Goal: Task Accomplishment & Management: Complete application form

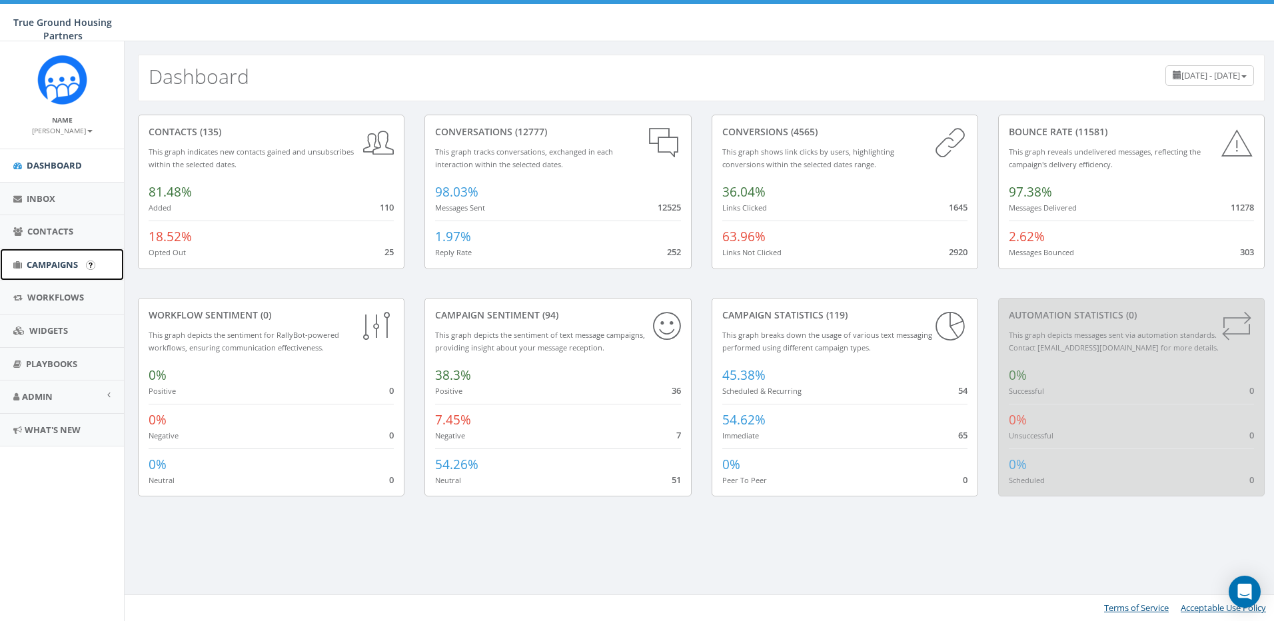
click at [42, 263] on span "Campaigns" at bounding box center [52, 265] width 51 height 12
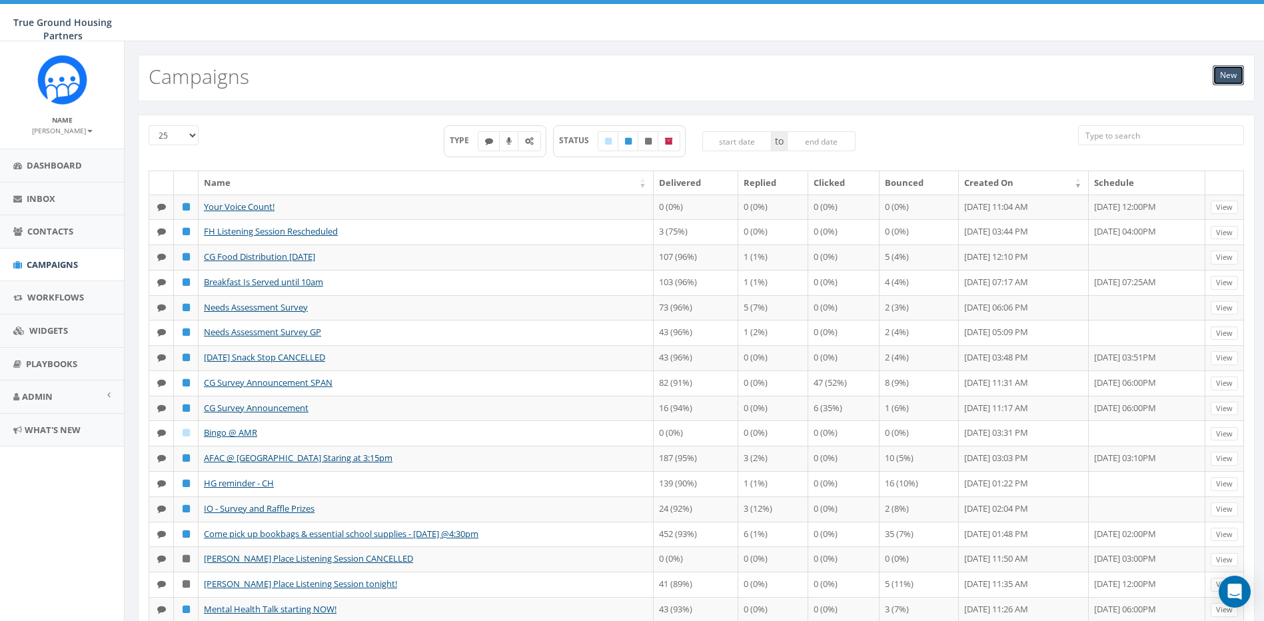
click at [1227, 78] on link "New" at bounding box center [1228, 75] width 31 height 20
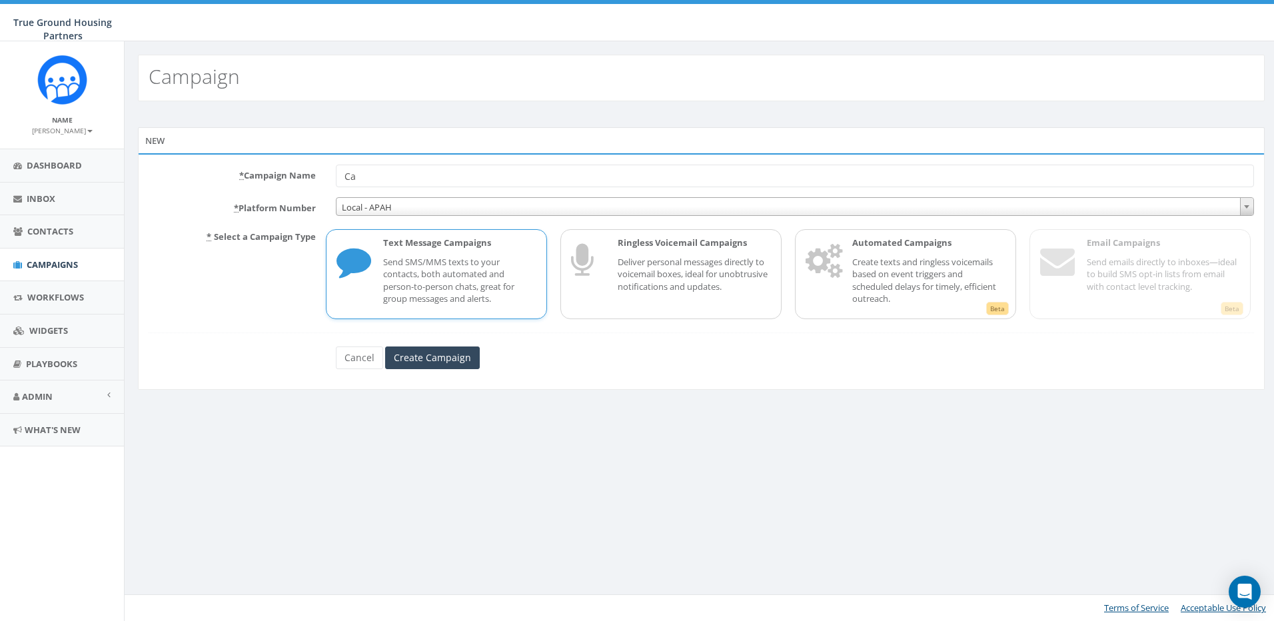
type input "C"
type input "IO - September 2025 Calendar of Events"
click at [418, 352] on input "Create Campaign" at bounding box center [432, 357] width 95 height 23
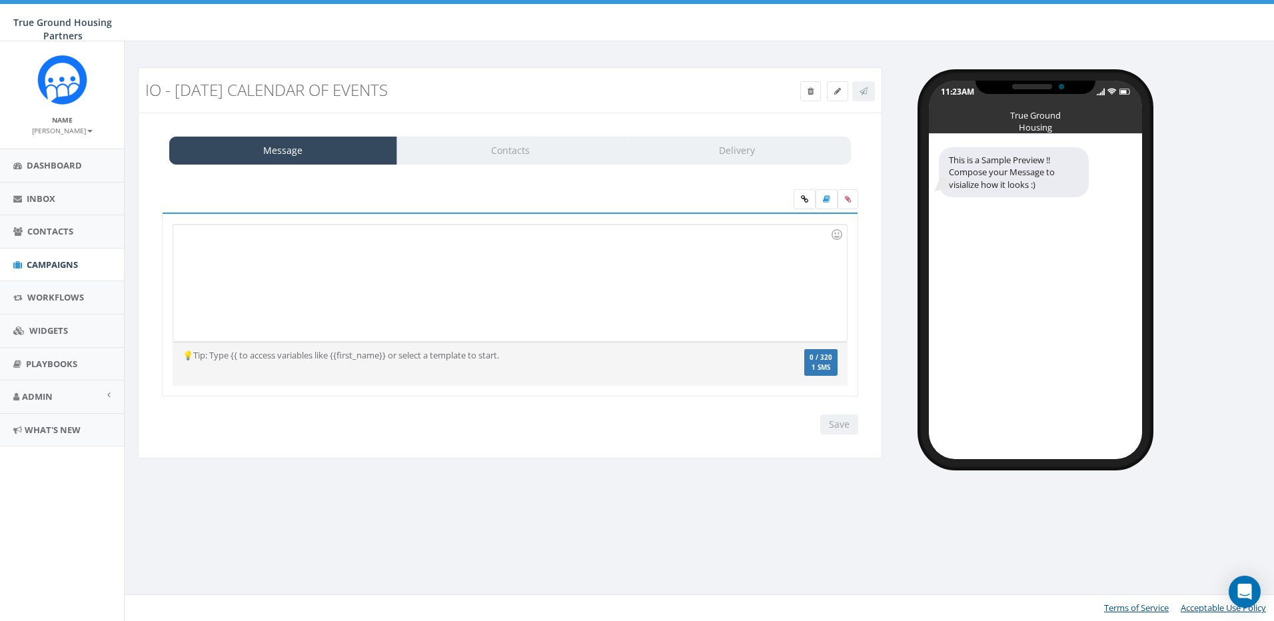
click at [219, 239] on div at bounding box center [509, 283] width 673 height 117
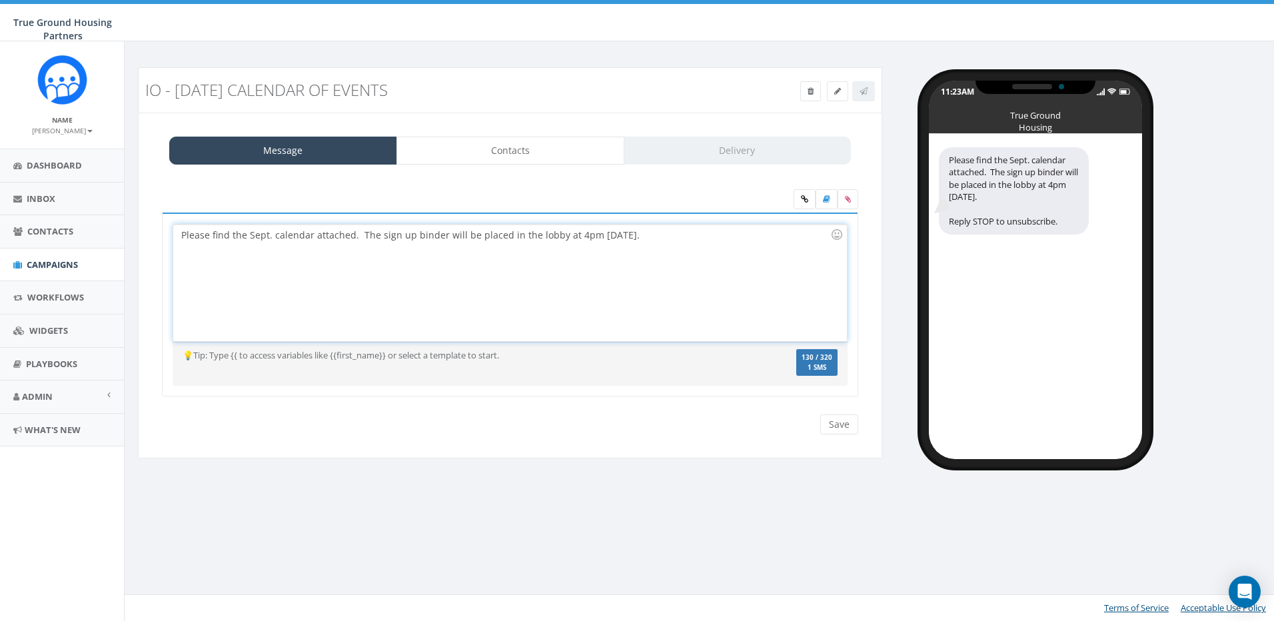
click at [396, 235] on div "Please find the Sept. calendar attached. The sign up binder will be placed in t…" at bounding box center [509, 283] width 673 height 117
click at [552, 289] on div "Please find the Sept. calendar attached. The sign-up binder will be placed in t…" at bounding box center [509, 283] width 673 height 117
click at [442, 236] on div "Please find the Sept. calendar attached. The sign-up binder will be placed in t…" at bounding box center [509, 283] width 673 height 117
click at [671, 237] on div "Please find the Sept. calendar attached. The events sign-up binder will be plac…" at bounding box center [509, 283] width 673 height 117
click at [847, 201] on icon at bounding box center [848, 199] width 6 height 8
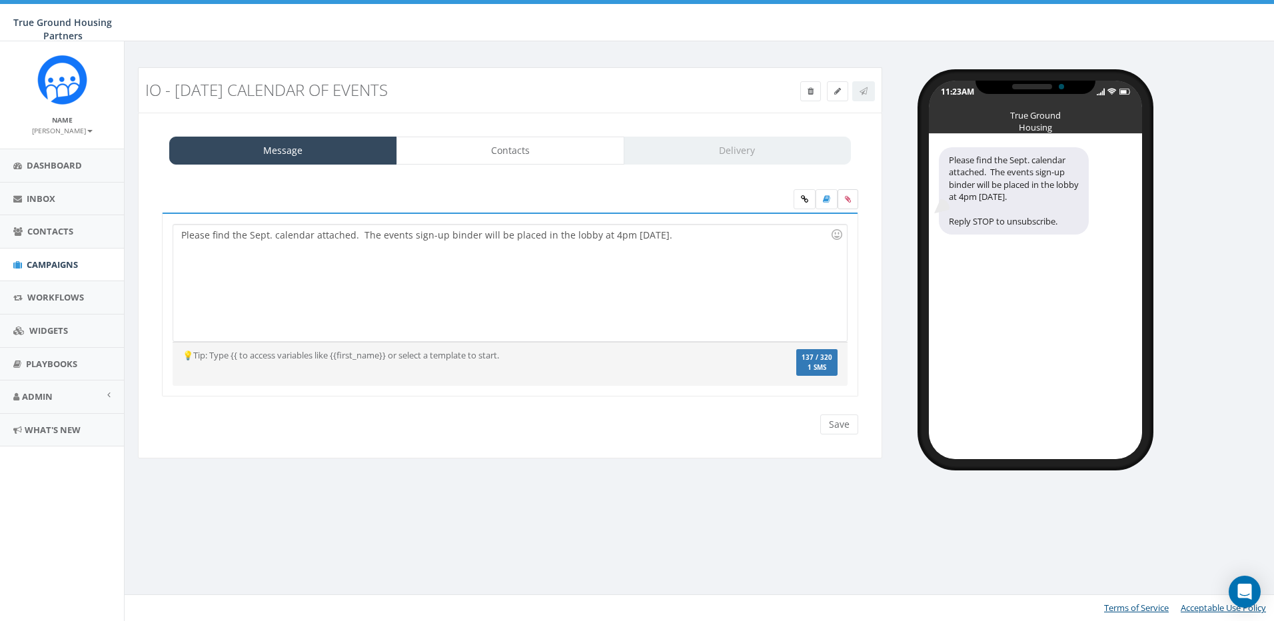
click at [0, 0] on input "file" at bounding box center [0, 0] width 0 height 0
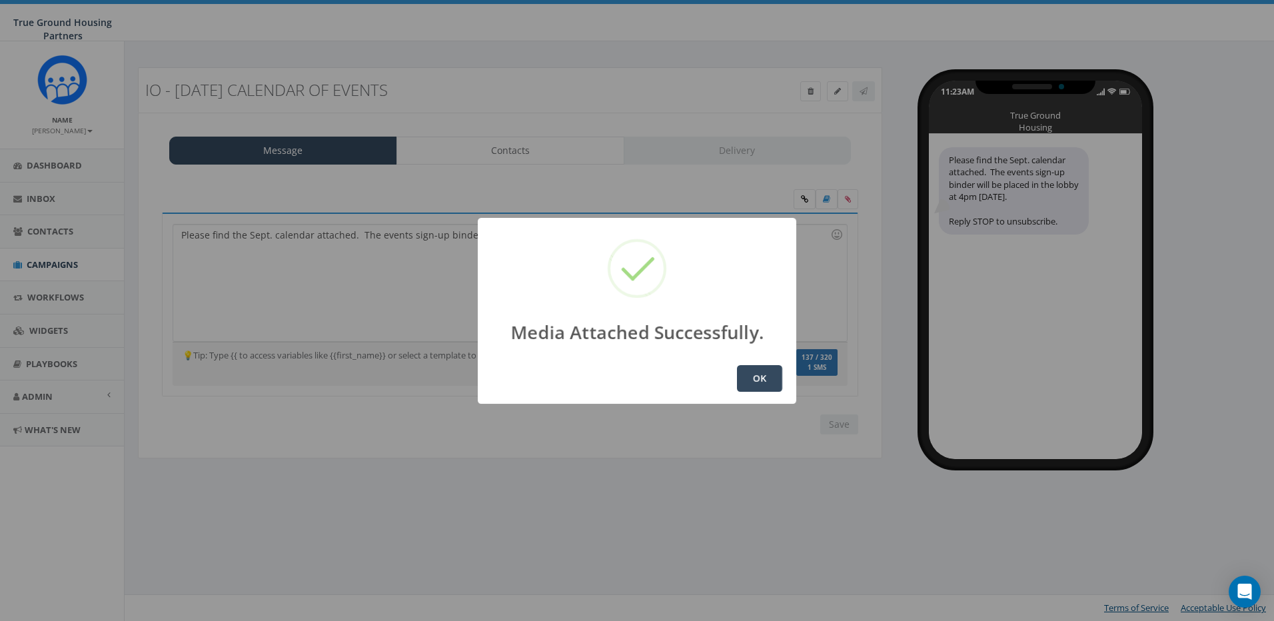
click at [758, 378] on button "OK" at bounding box center [759, 378] width 45 height 27
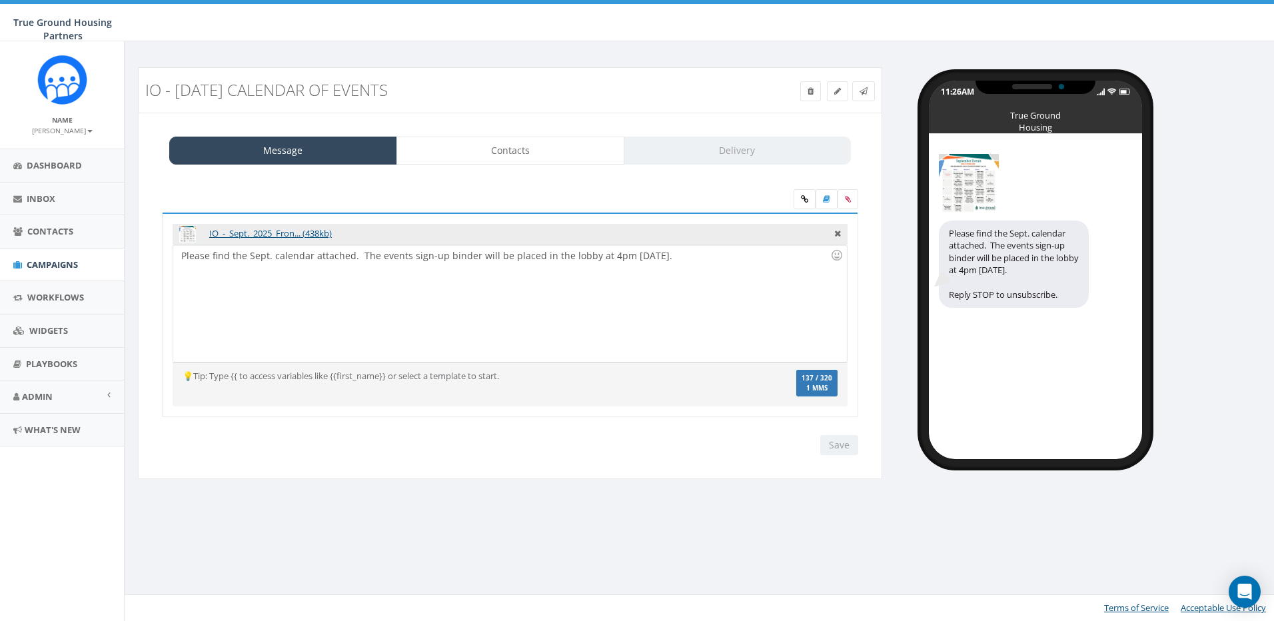
click at [965, 175] on img at bounding box center [969, 184] width 60 height 60
click at [279, 233] on link "IO_-_Sept._2025_Fron... (438kb)" at bounding box center [270, 233] width 123 height 12
click at [1199, 364] on div "11:26AM True Ground Housing Partners Please find the Sept. calendar attached. T…" at bounding box center [1083, 263] width 382 height 392
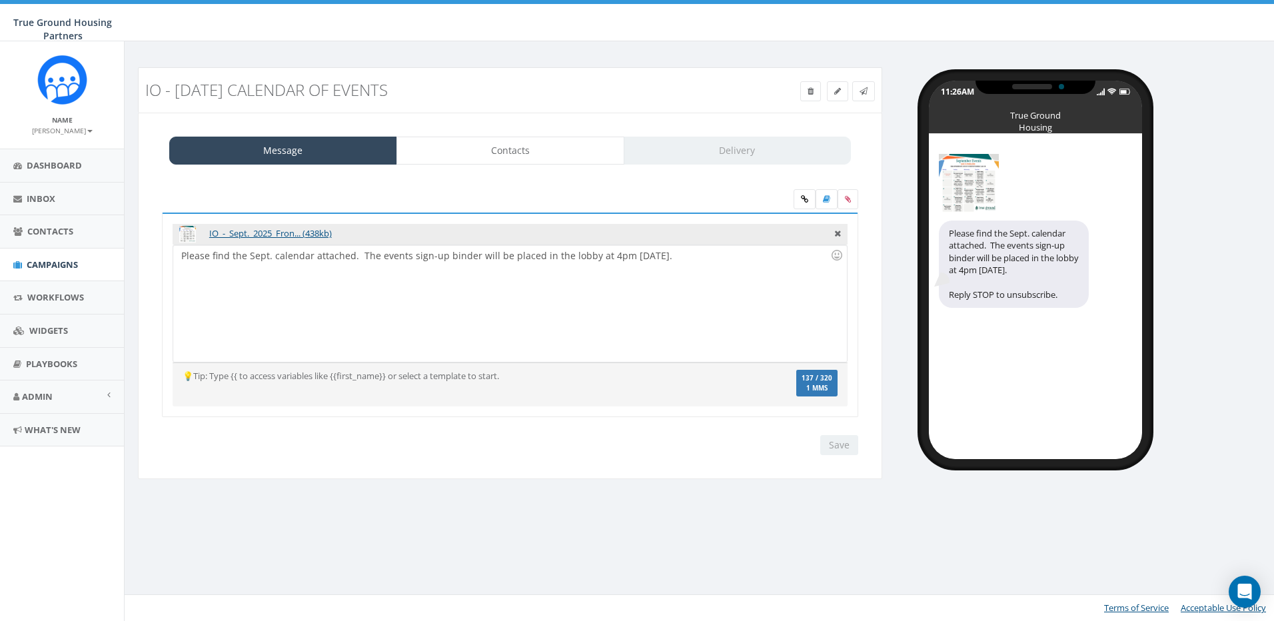
click at [836, 442] on div "Save Next" at bounding box center [836, 445] width 45 height 20
click at [508, 151] on link "Contacts" at bounding box center [510, 151] width 228 height 28
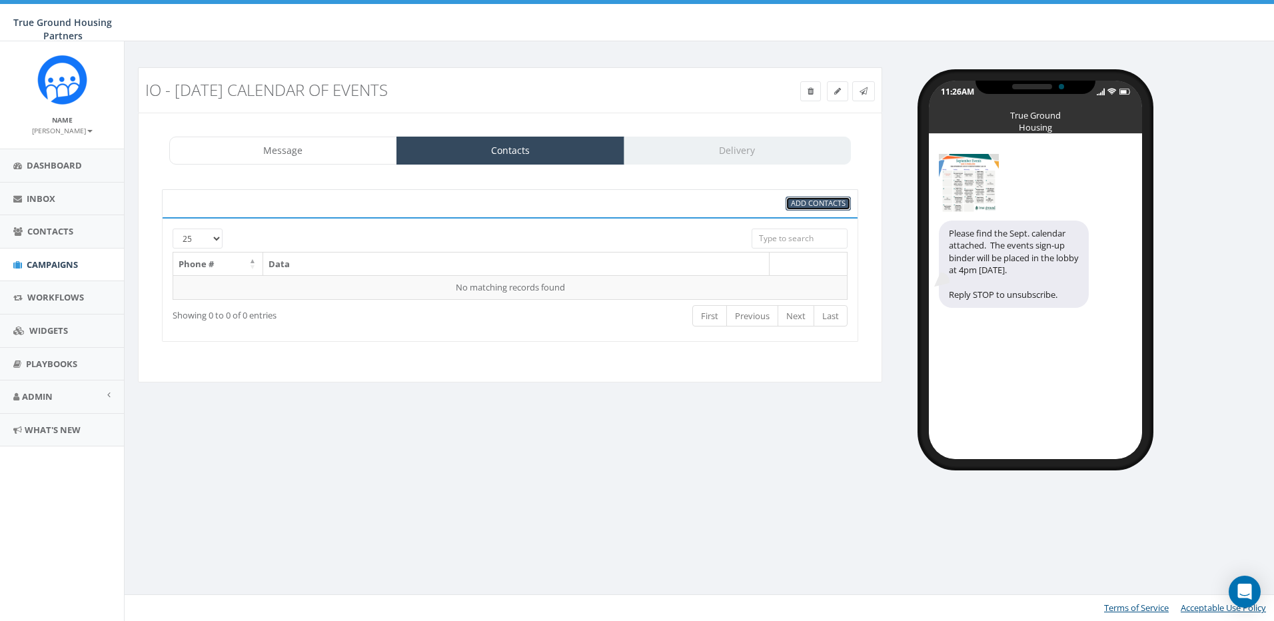
click at [818, 201] on span "Add Contacts" at bounding box center [818, 203] width 55 height 10
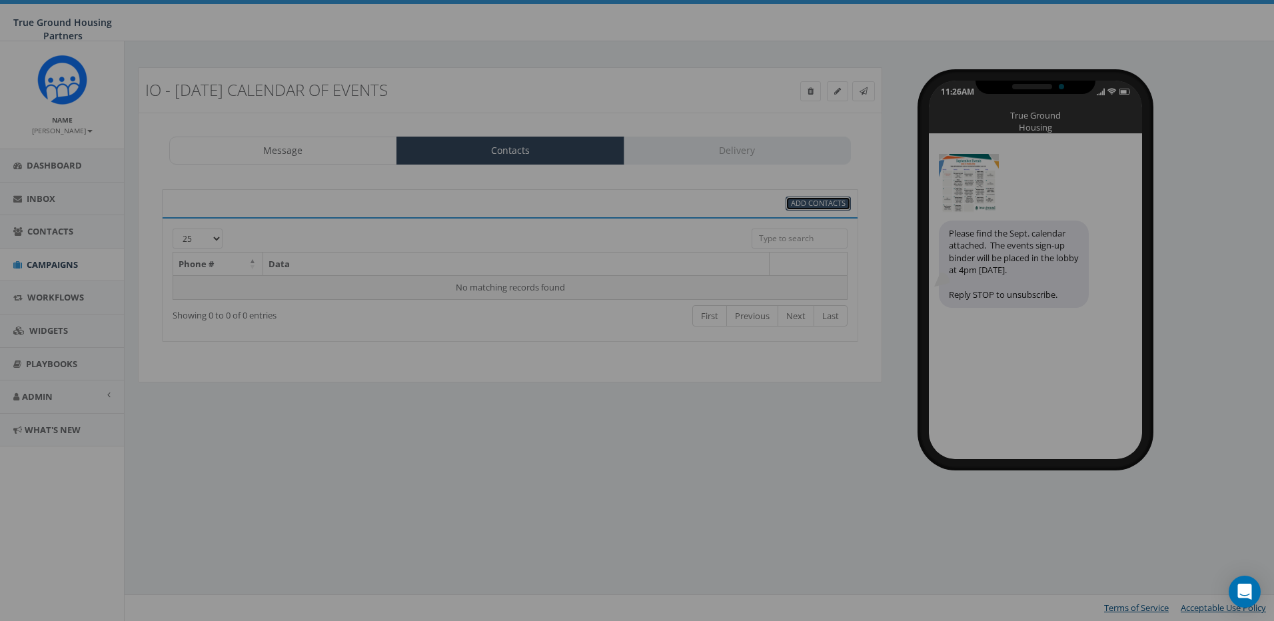
select select
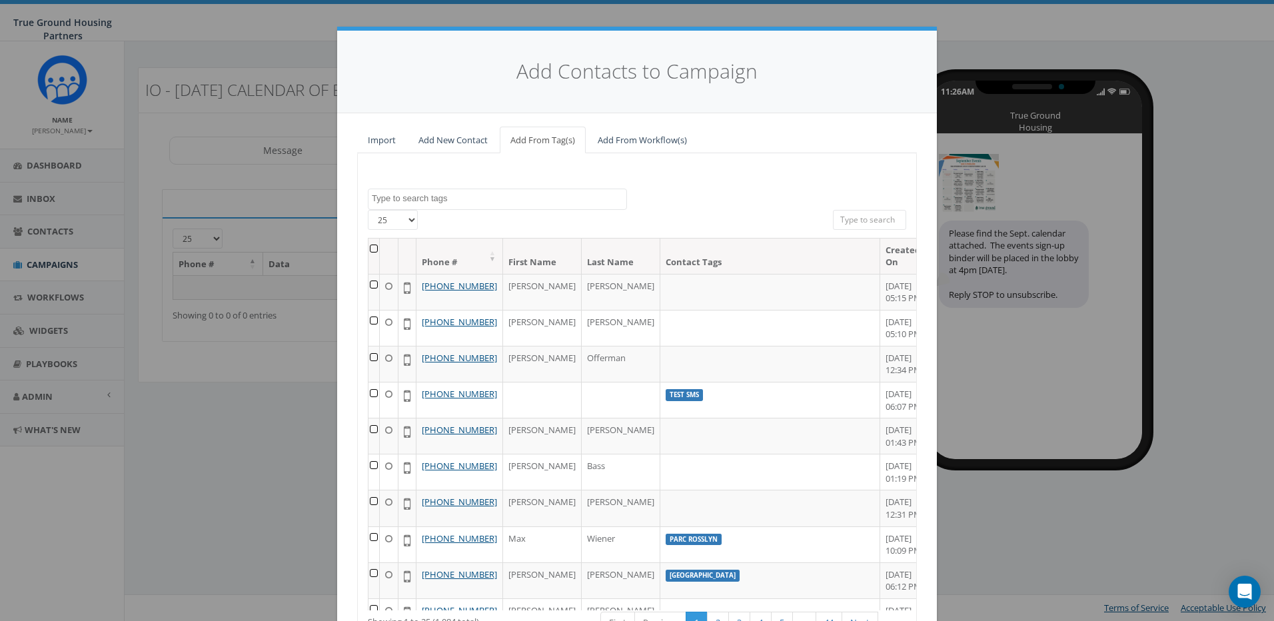
click at [527, 197] on textarea "Search" at bounding box center [499, 199] width 255 height 12
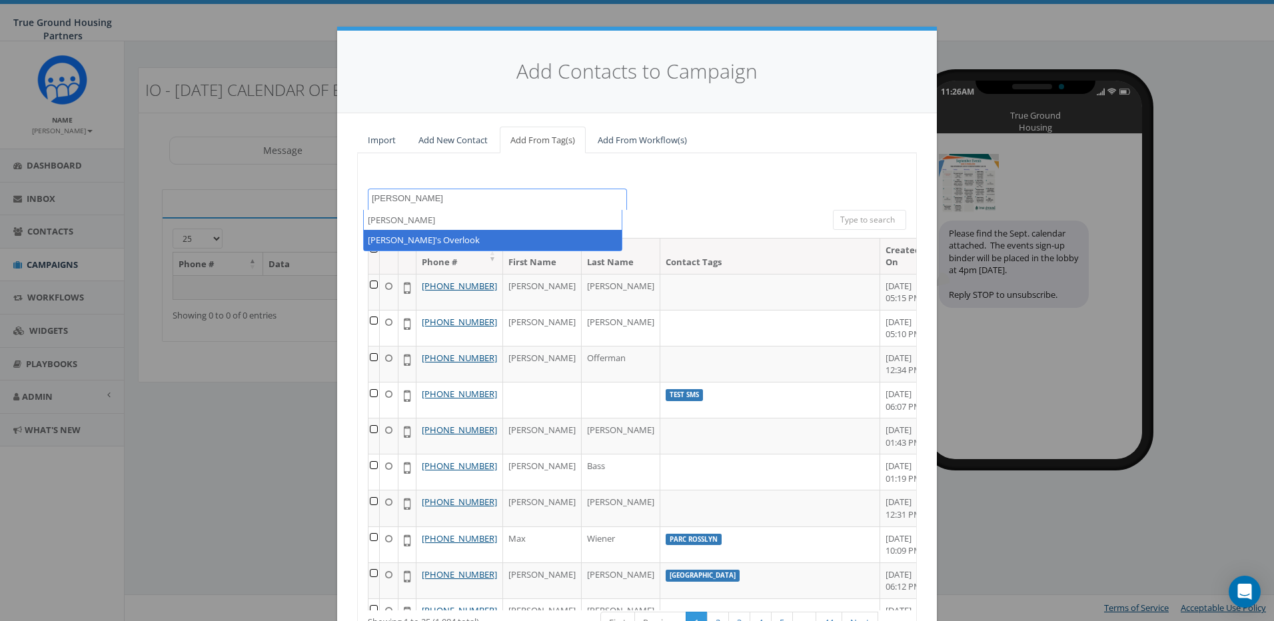
type textarea "Ilda"
select select "[PERSON_NAME]'s Overlook"
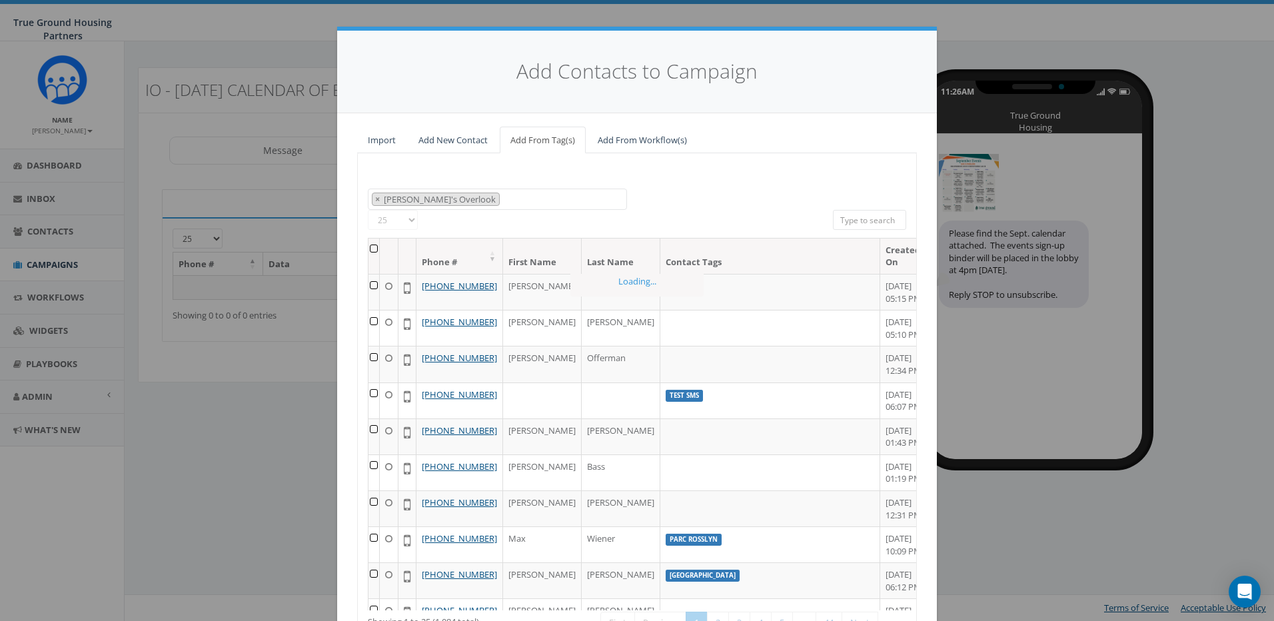
scroll to position [264, 0]
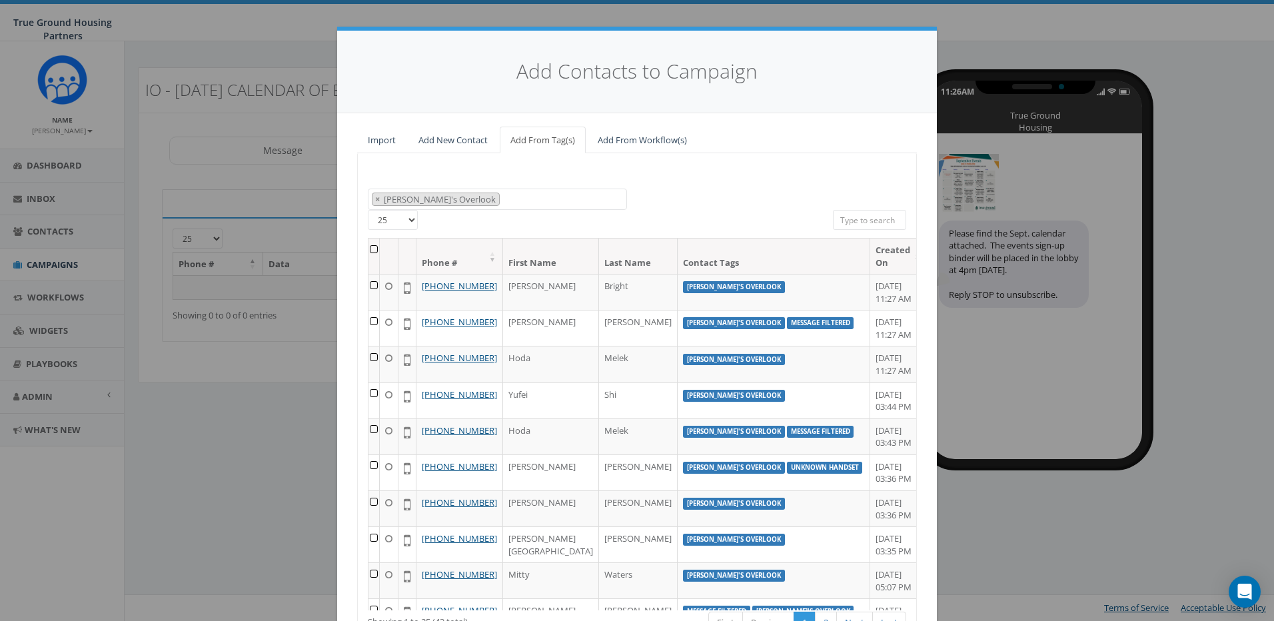
click at [374, 247] on th at bounding box center [373, 256] width 11 height 35
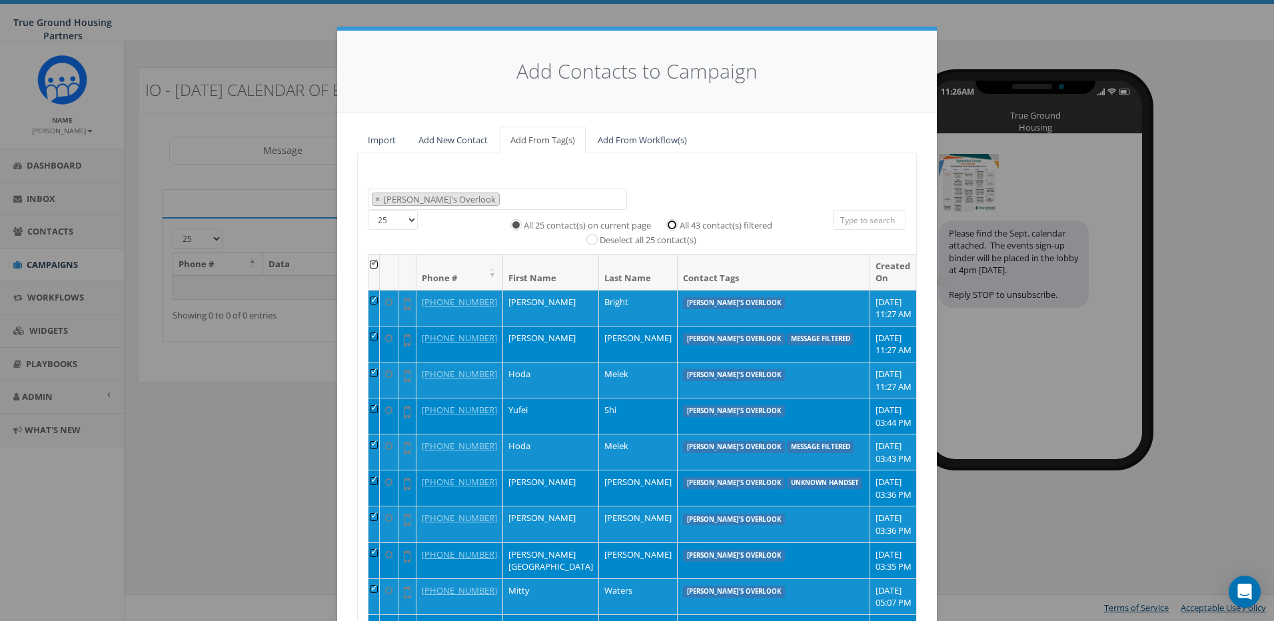
click at [671, 228] on input "All 43 contact(s) filtered" at bounding box center [675, 223] width 9 height 9
radio input "true"
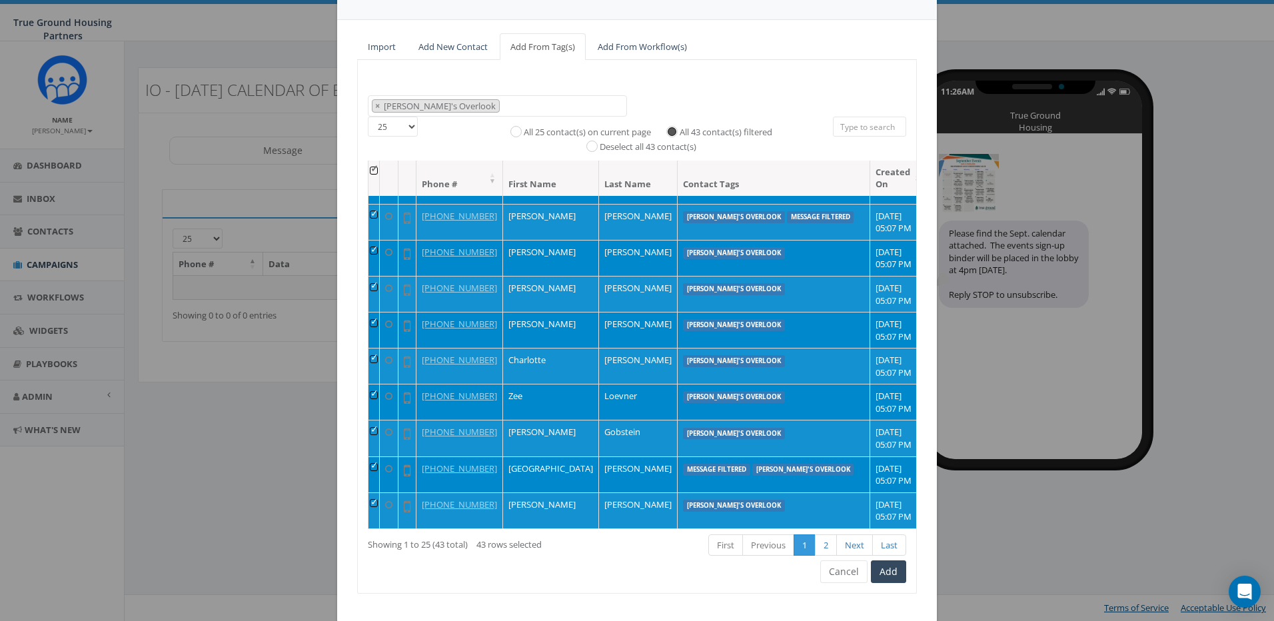
scroll to position [116, 0]
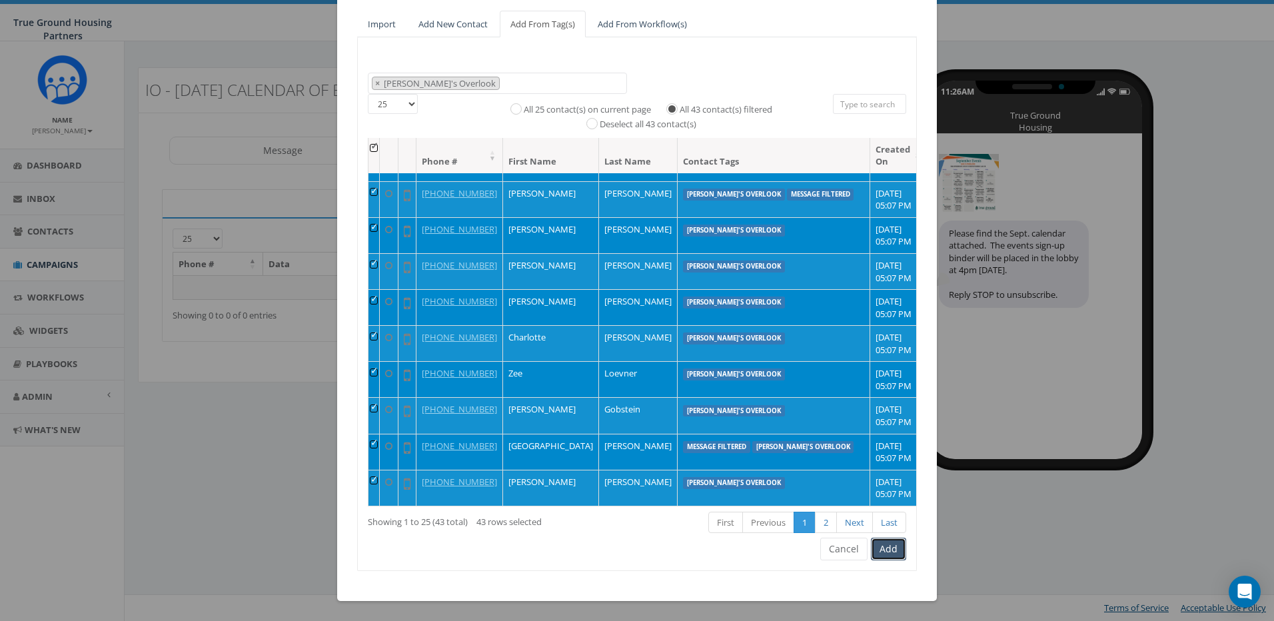
click at [885, 547] on button "Add" at bounding box center [888, 549] width 35 height 23
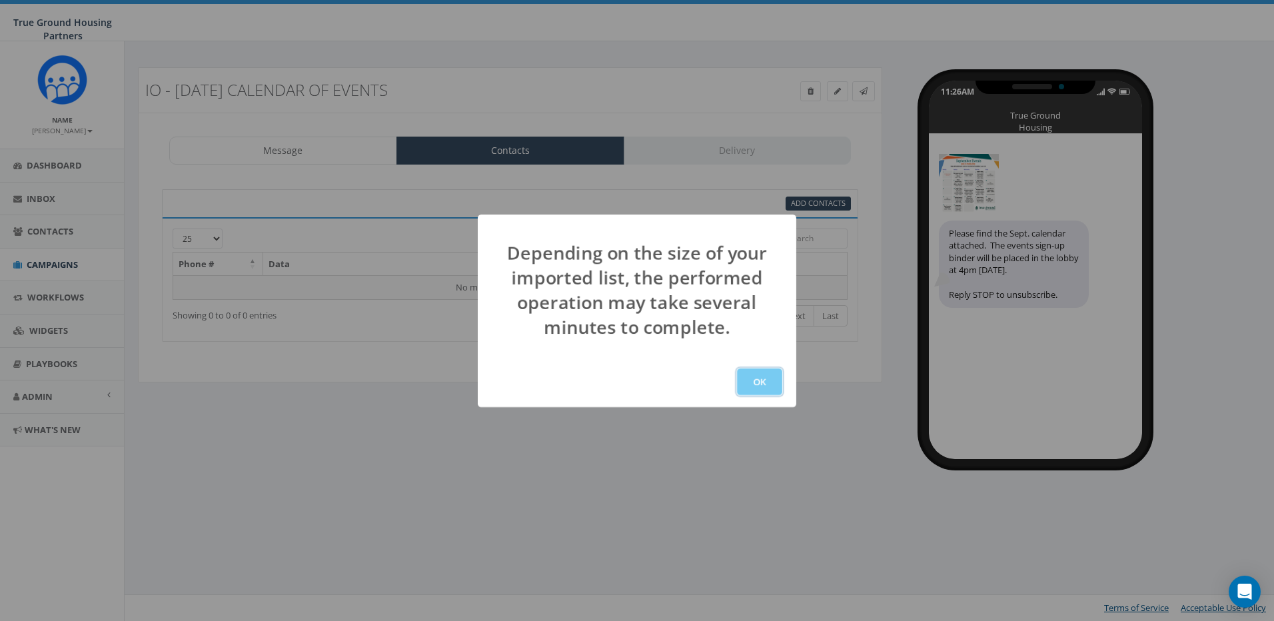
click at [754, 383] on button "OK" at bounding box center [759, 381] width 45 height 27
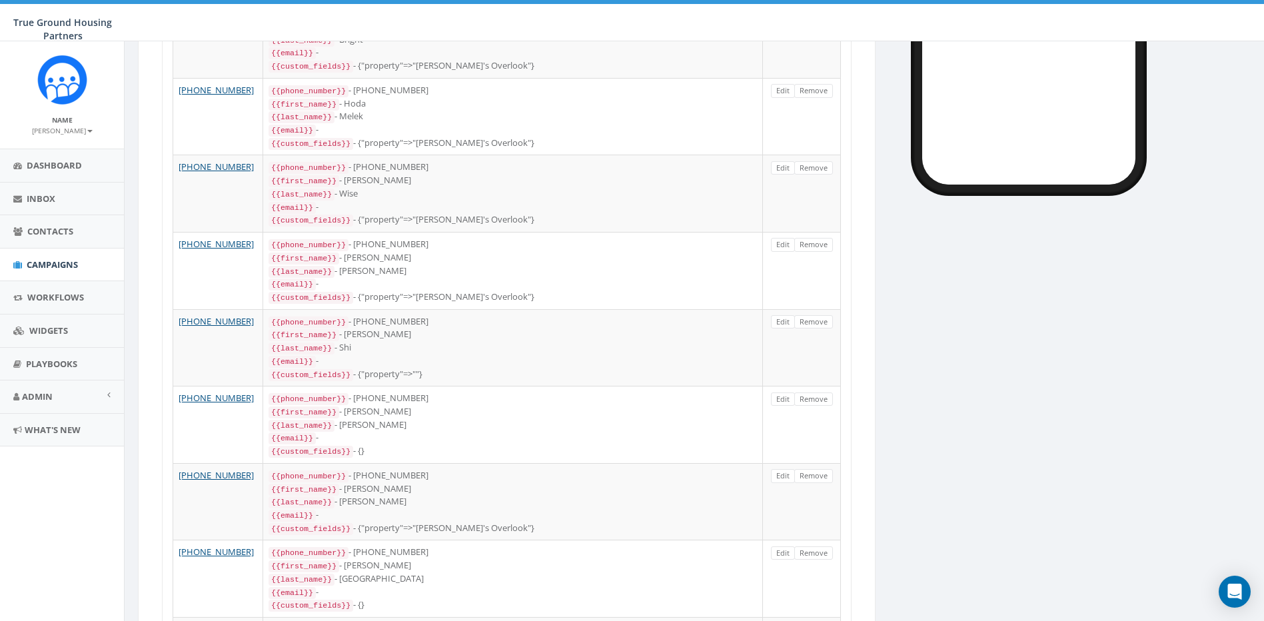
scroll to position [290, 0]
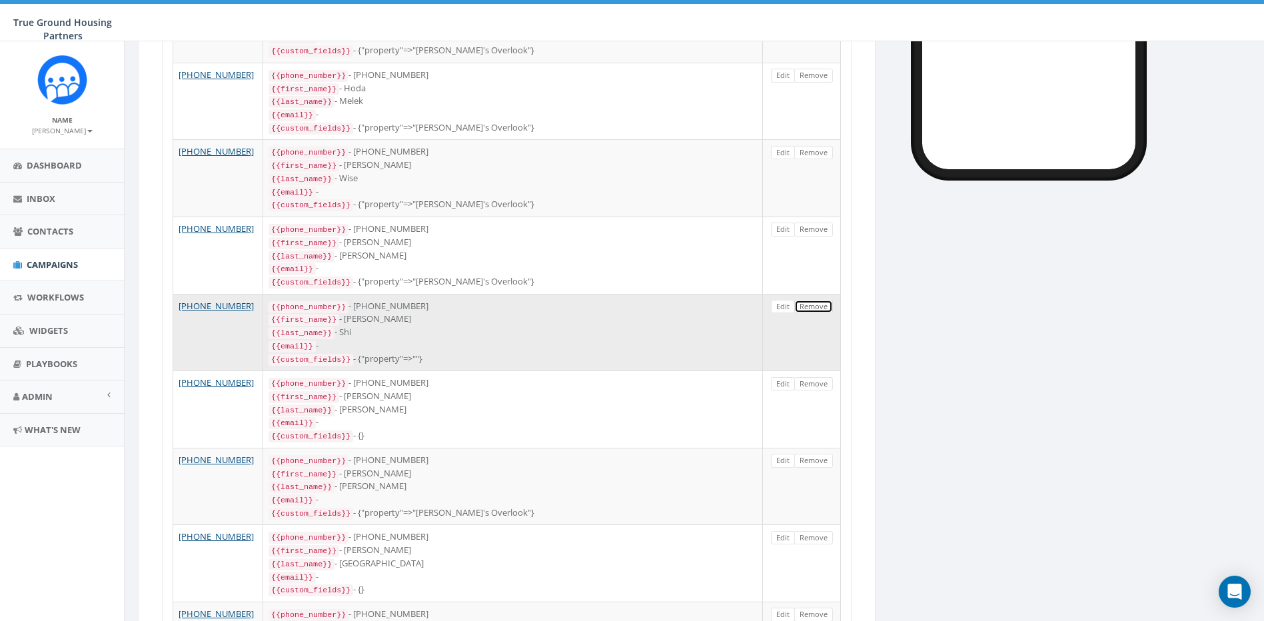
click at [817, 300] on link "Remove" at bounding box center [813, 307] width 39 height 14
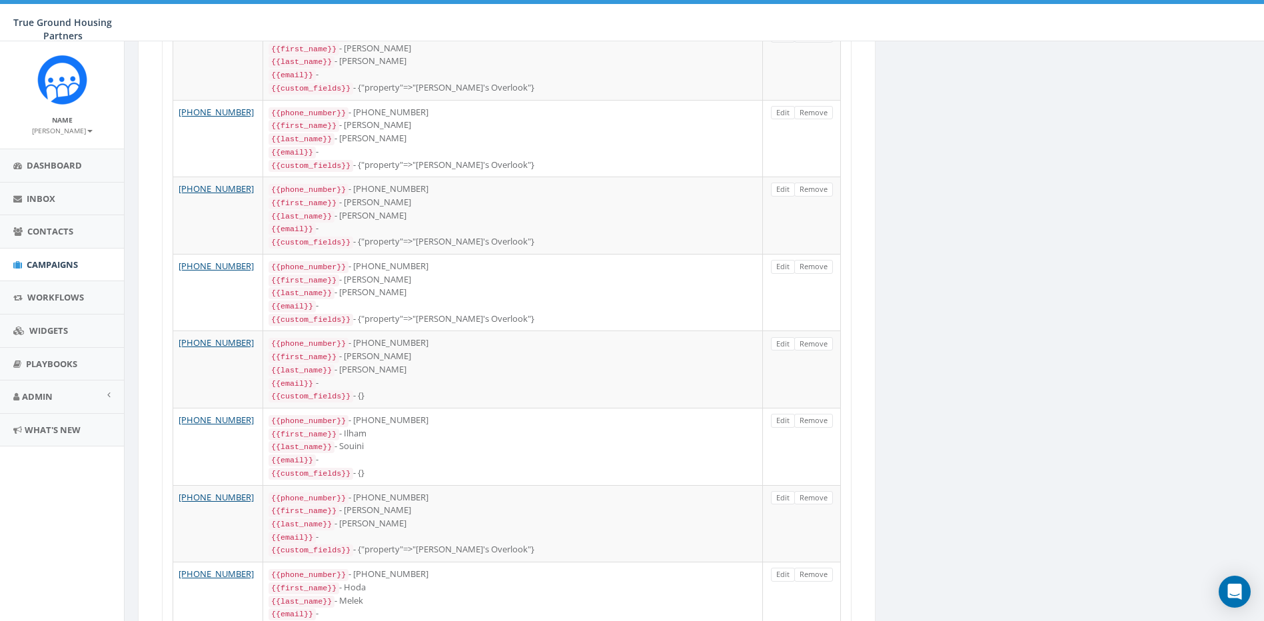
scroll to position [929, 0]
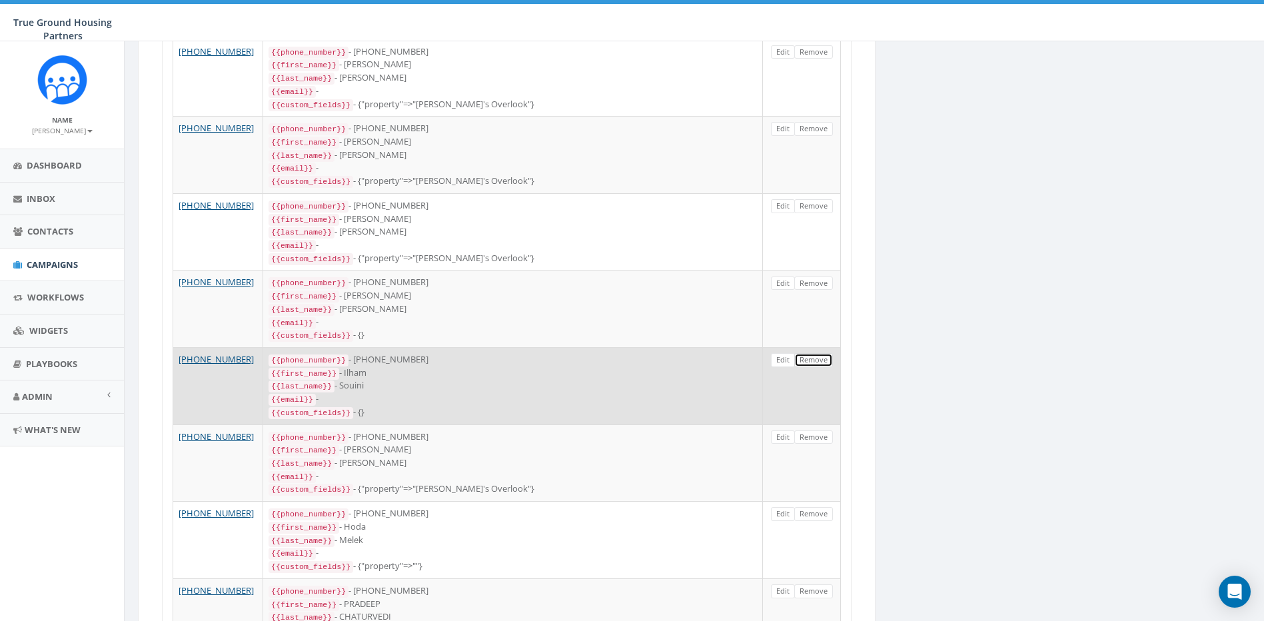
click at [820, 353] on link "Remove" at bounding box center [813, 360] width 39 height 14
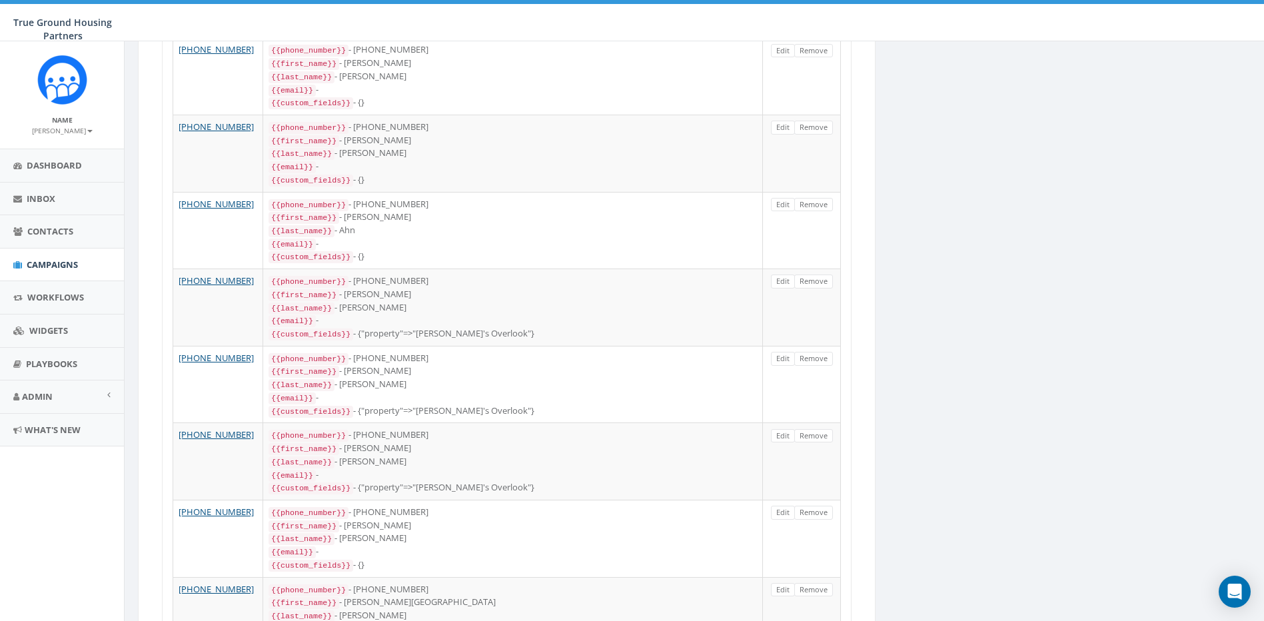
scroll to position [1610, 0]
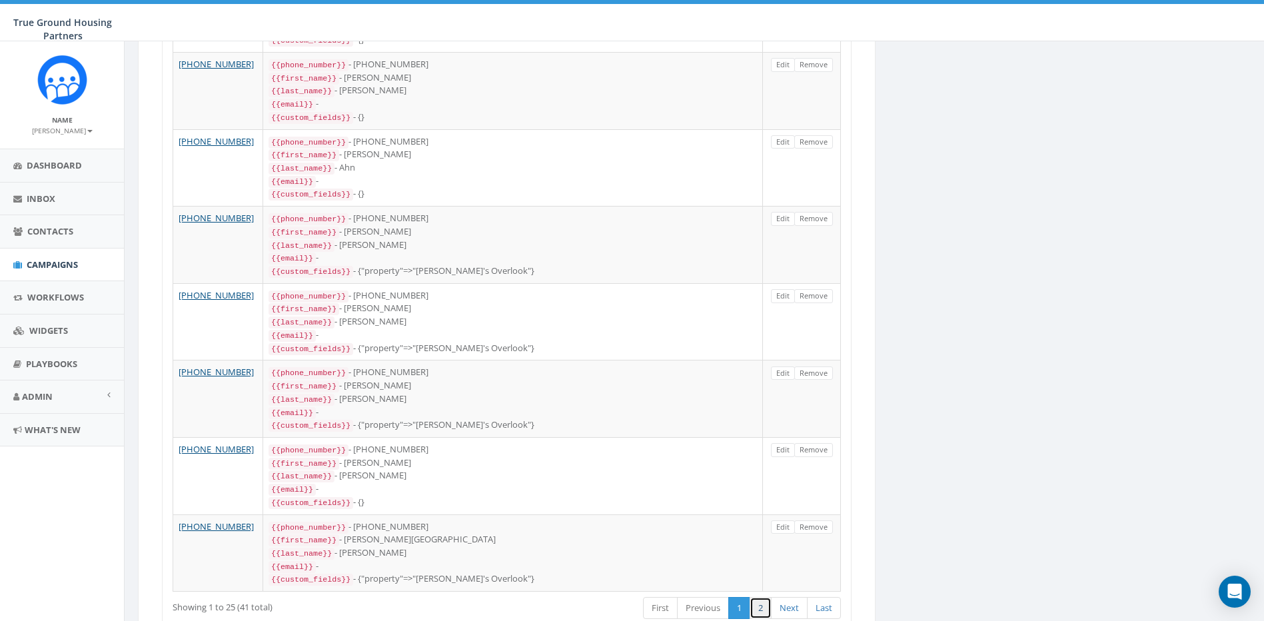
click at [756, 597] on link "2" at bounding box center [761, 608] width 22 height 22
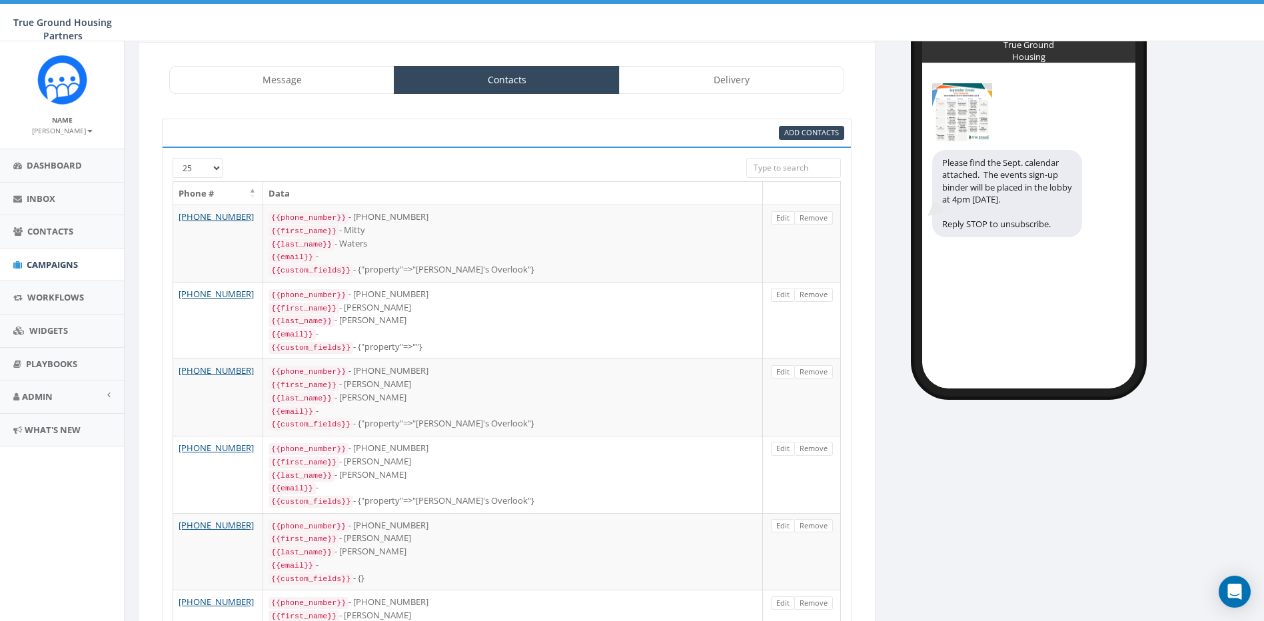
scroll to position [59, 0]
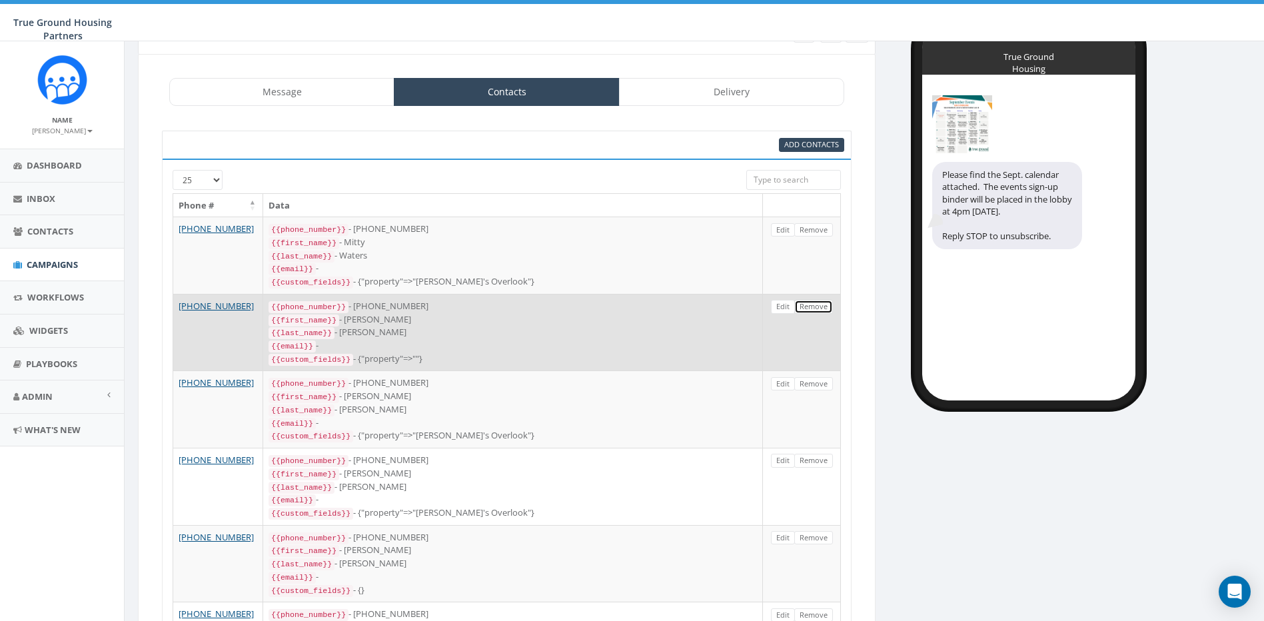
click at [820, 300] on link "Remove" at bounding box center [813, 307] width 39 height 14
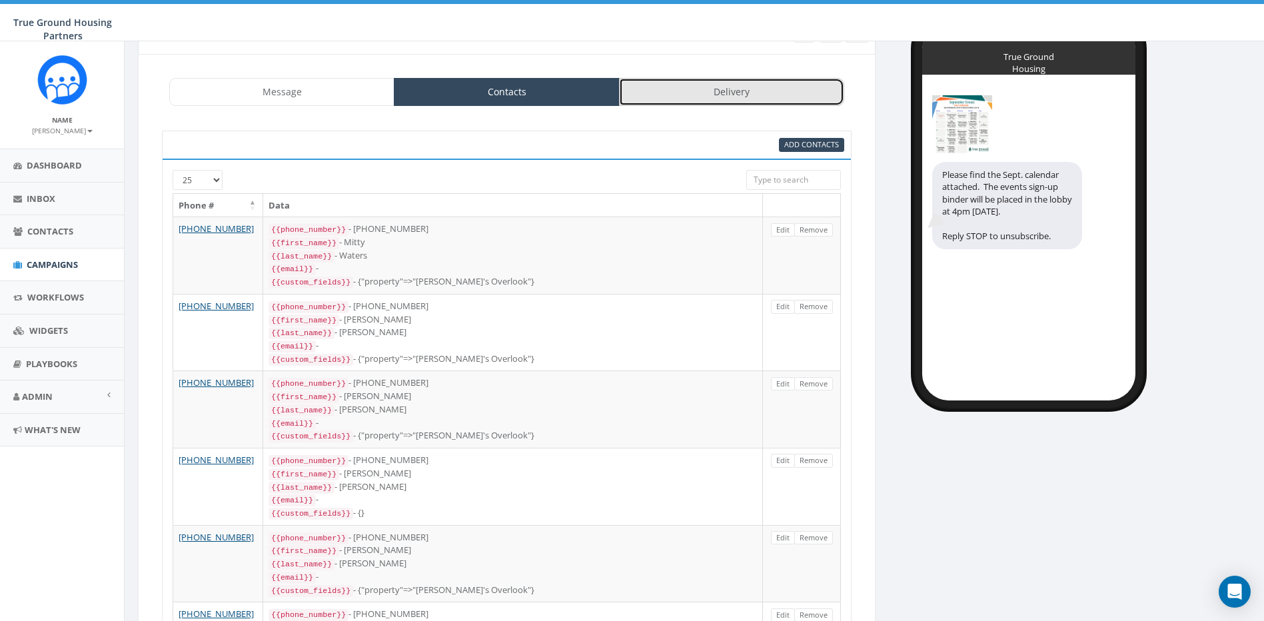
click at [701, 87] on link "Delivery" at bounding box center [731, 92] width 225 height 28
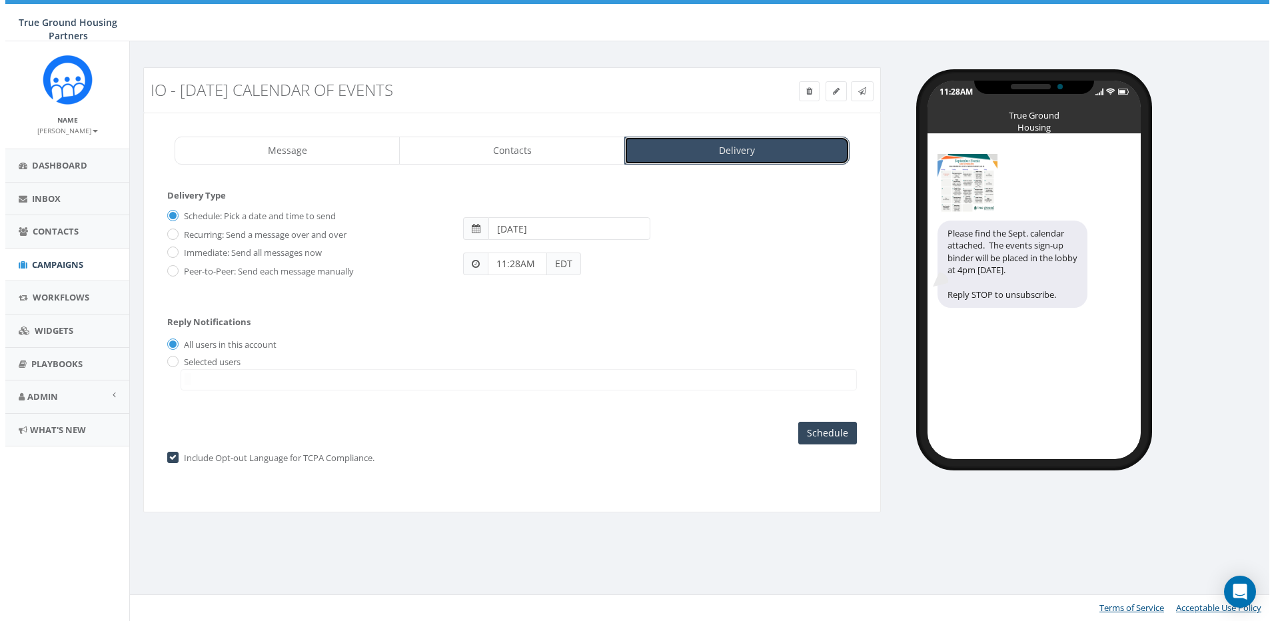
scroll to position [0, 0]
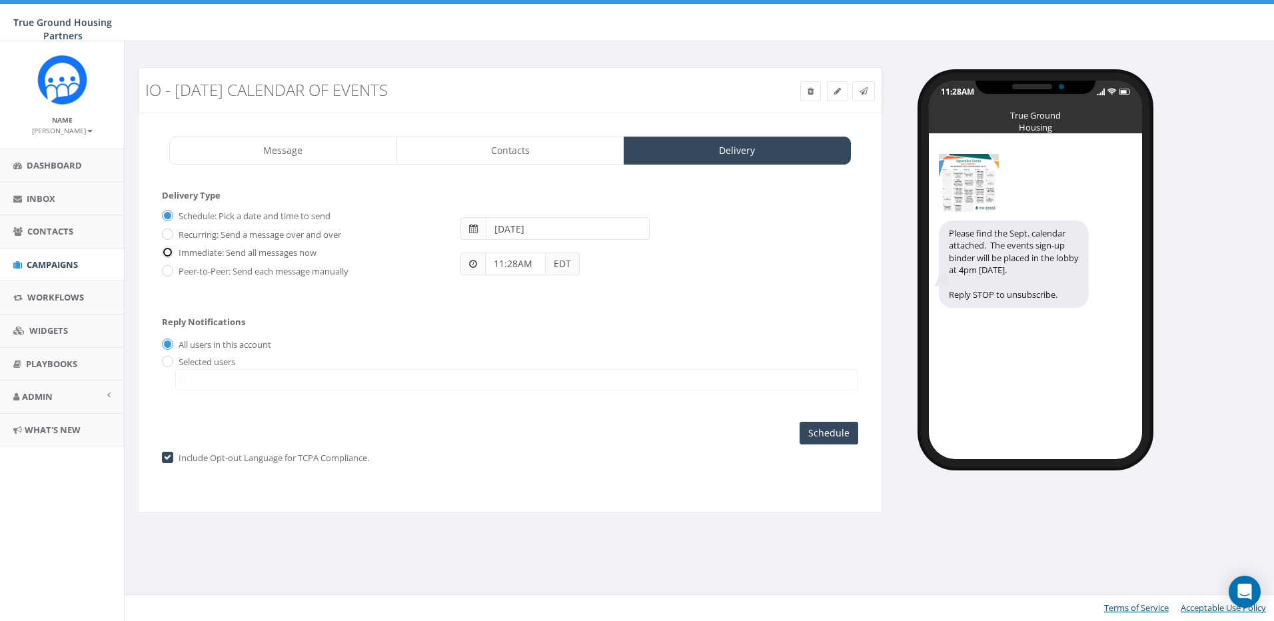
click at [164, 249] on input "Immediate: Send all messages now" at bounding box center [166, 253] width 9 height 9
radio input "true"
click at [827, 431] on input "Send Now" at bounding box center [827, 433] width 63 height 23
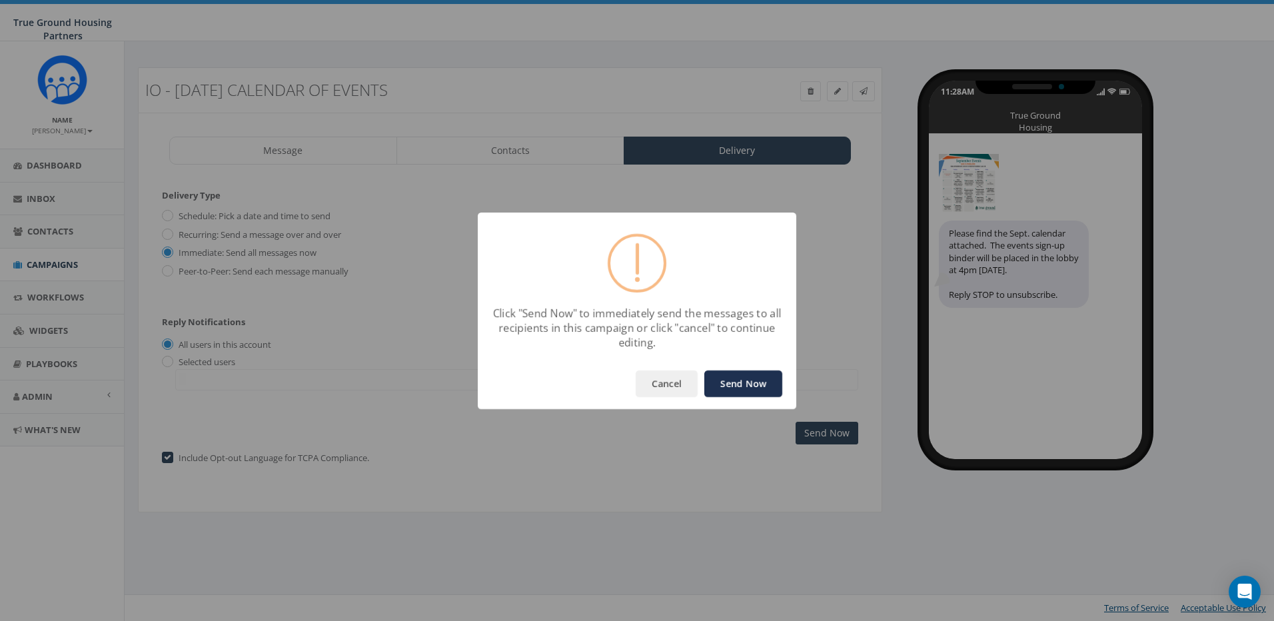
click at [739, 384] on button "Send Now" at bounding box center [743, 383] width 78 height 27
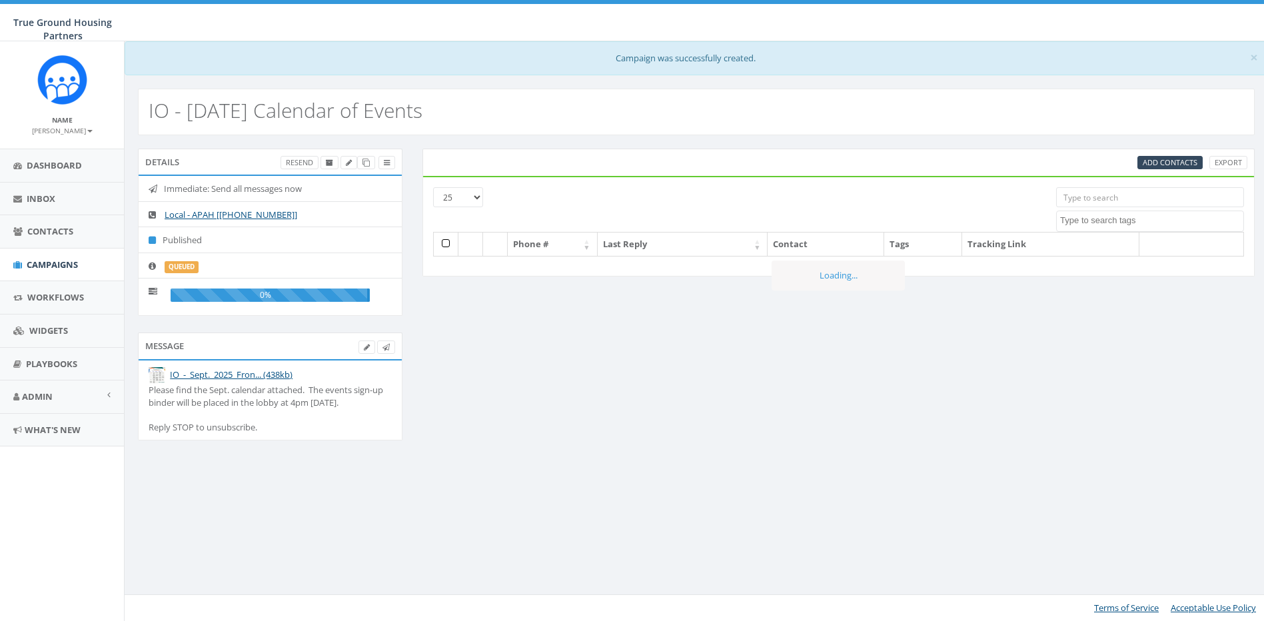
select select
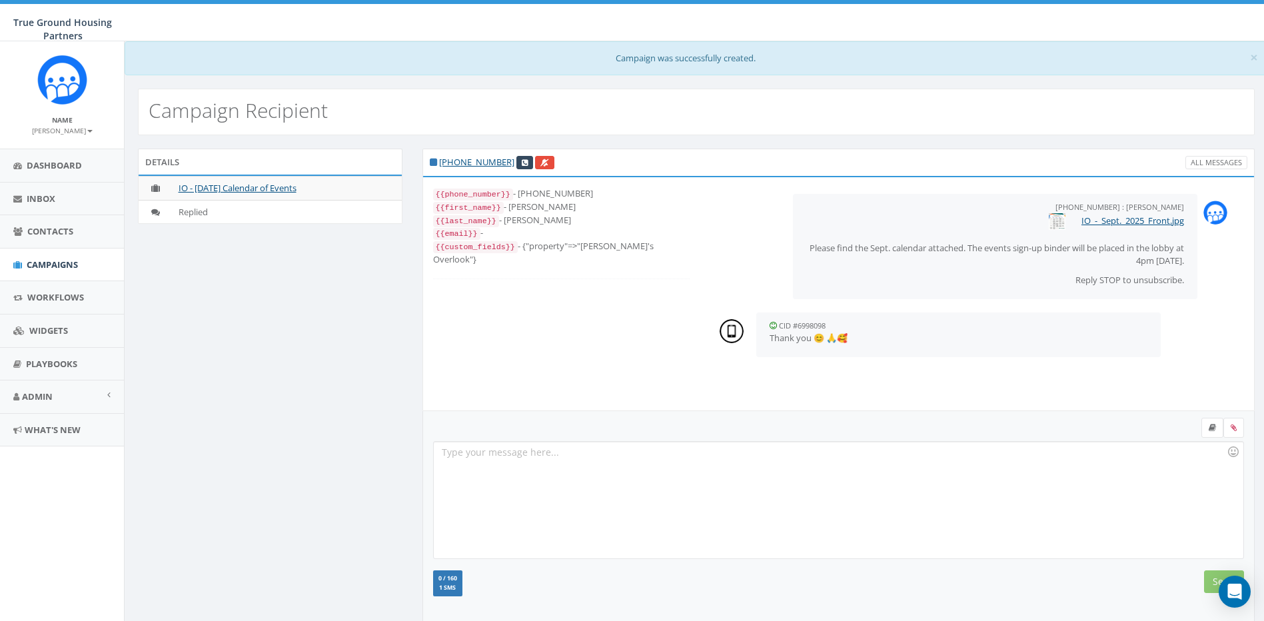
scroll to position [13, 0]
